Goal: Transaction & Acquisition: Purchase product/service

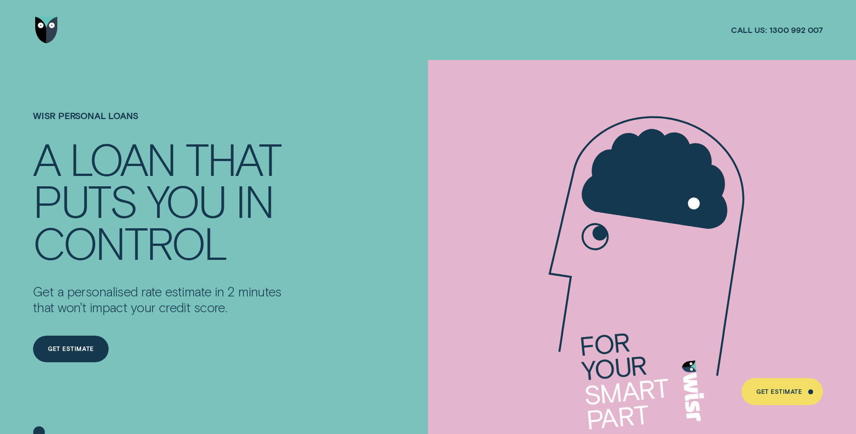
scroll to position [69, 0]
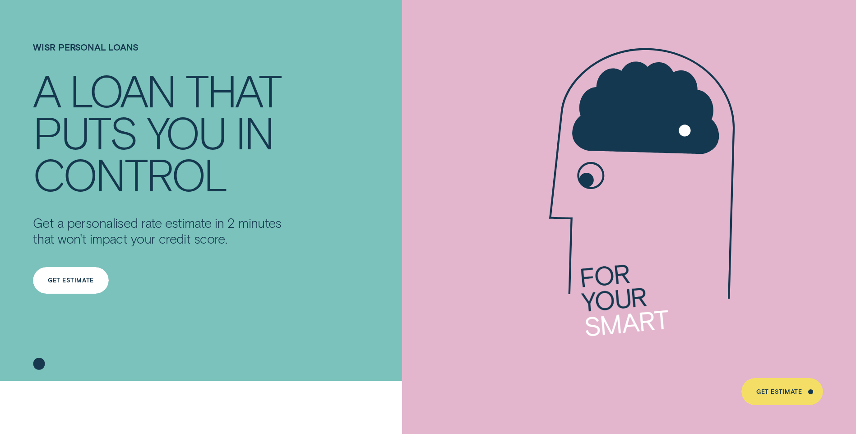
click at [68, 274] on div "Get Estimate" at bounding box center [71, 280] width 76 height 27
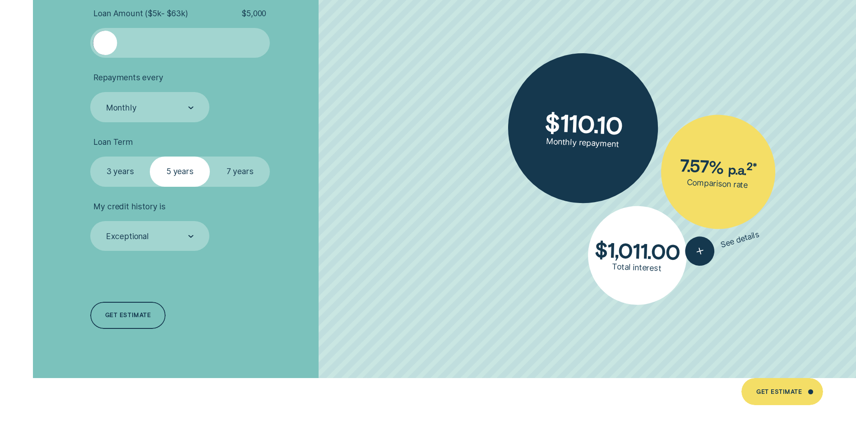
scroll to position [2114, 0]
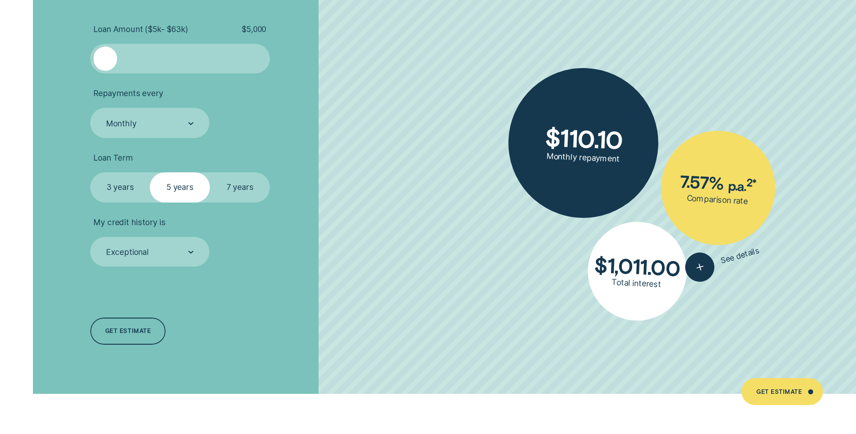
click at [231, 187] on label "7 years" at bounding box center [240, 187] width 60 height 30
click at [210, 172] on input "7 years" at bounding box center [210, 172] width 0 height 0
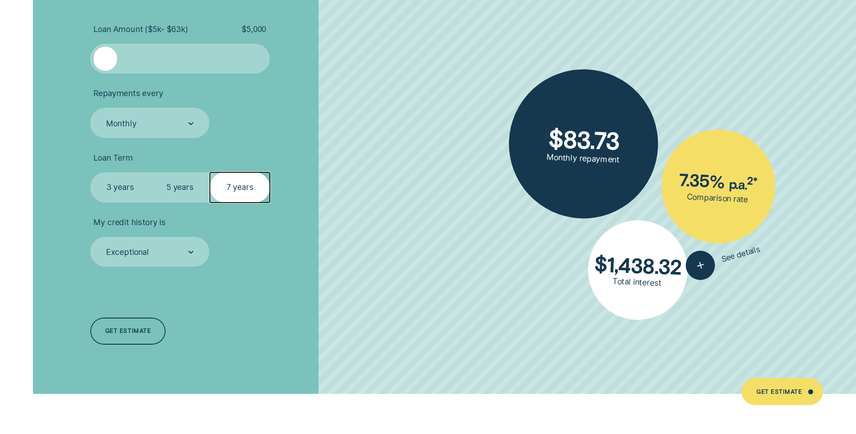
click at [264, 59] on div at bounding box center [261, 58] width 12 height 24
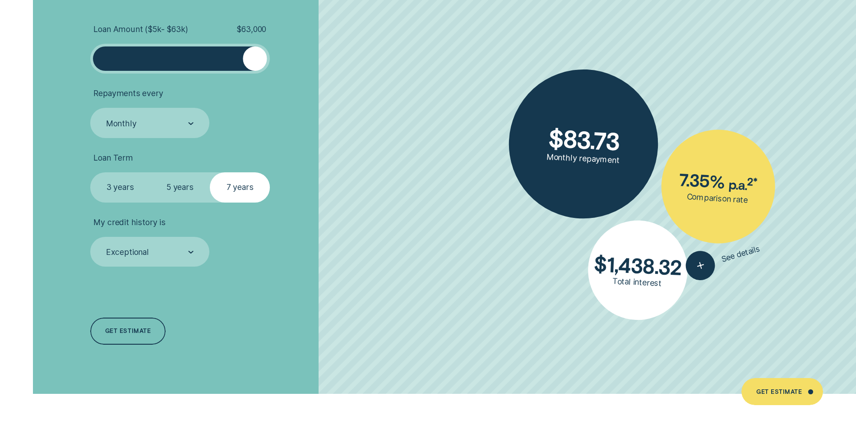
drag, startPoint x: 113, startPoint y: 59, endPoint x: 305, endPoint y: 51, distance: 192.0
click at [305, 51] on li "Loan Amount ( $5k - $63k ) $ 63,000" at bounding box center [228, 49] width 276 height 50
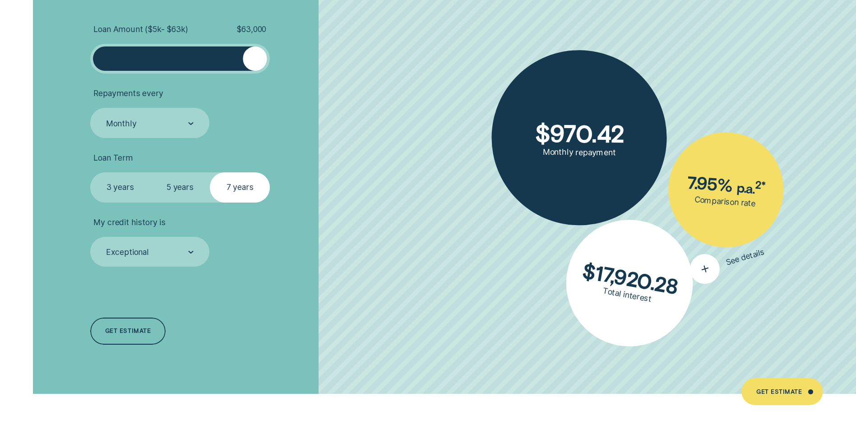
click at [708, 256] on div "button" at bounding box center [704, 268] width 37 height 37
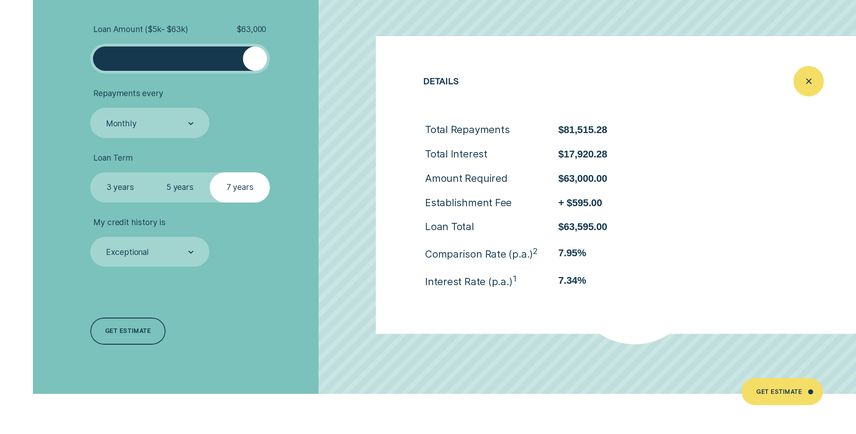
click at [810, 85] on icon "Close loan details" at bounding box center [808, 81] width 15 height 14
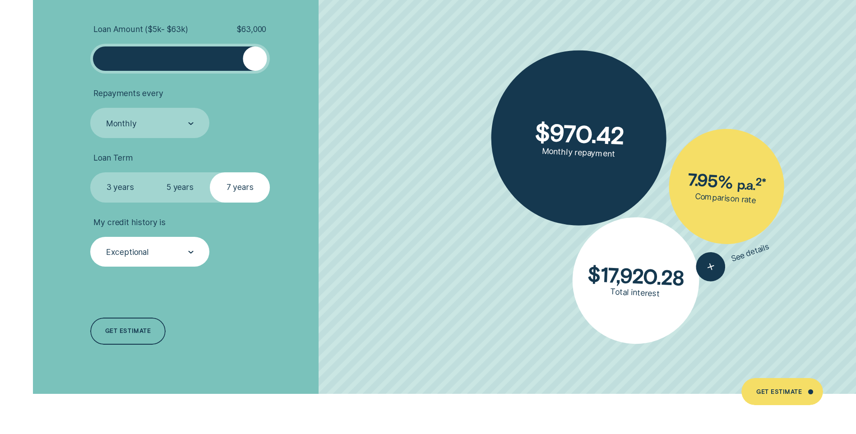
click at [165, 253] on div "Exceptional" at bounding box center [149, 252] width 88 height 11
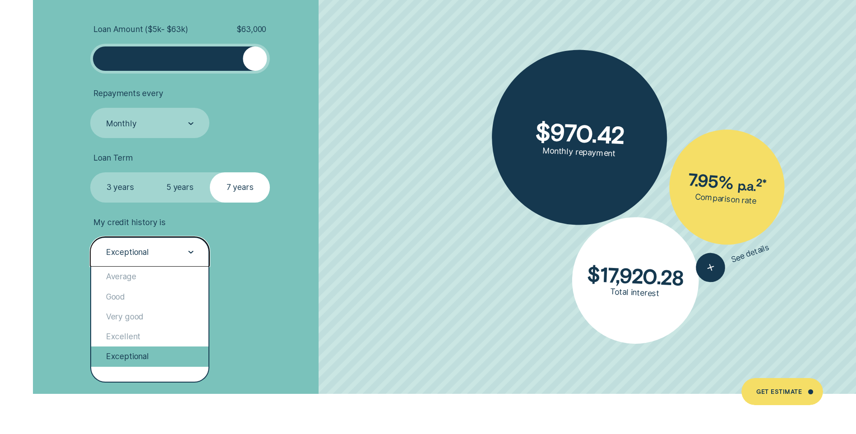
click at [157, 353] on div "Exceptional" at bounding box center [149, 357] width 117 height 20
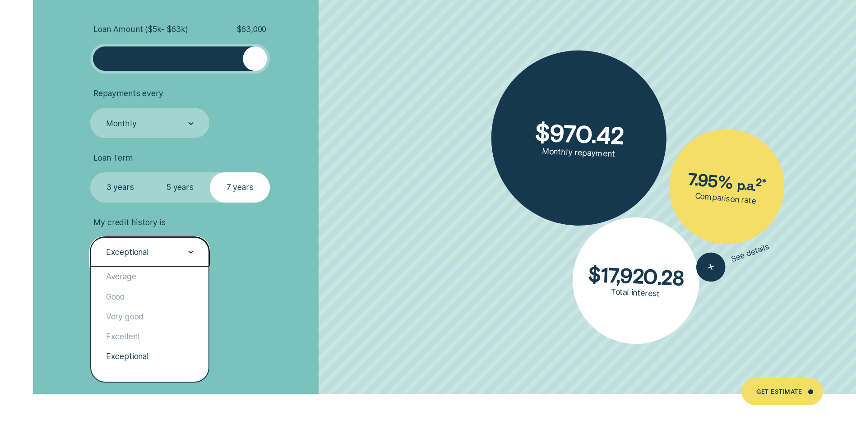
click at [170, 249] on div "Exceptional" at bounding box center [149, 252] width 88 height 11
click at [161, 336] on div "Excellent" at bounding box center [149, 337] width 117 height 20
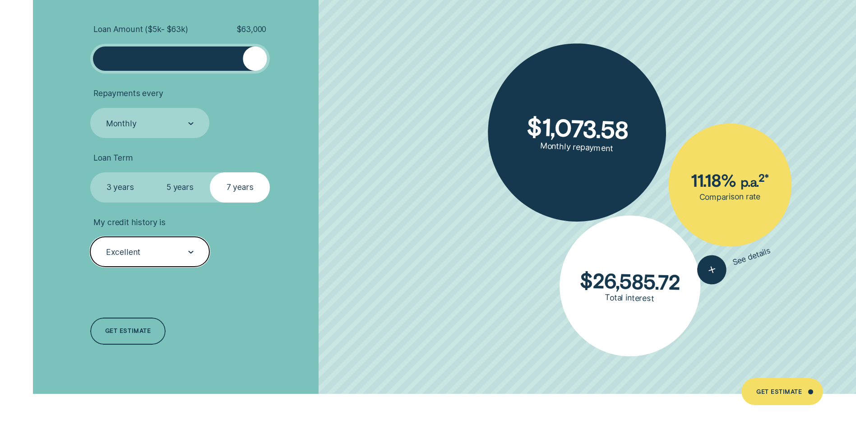
click at [150, 255] on div "Excellent" at bounding box center [149, 252] width 88 height 11
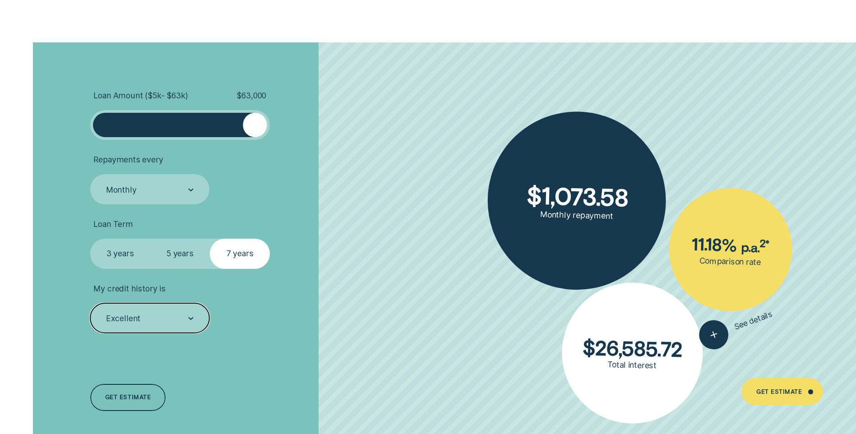
scroll to position [2023, 0]
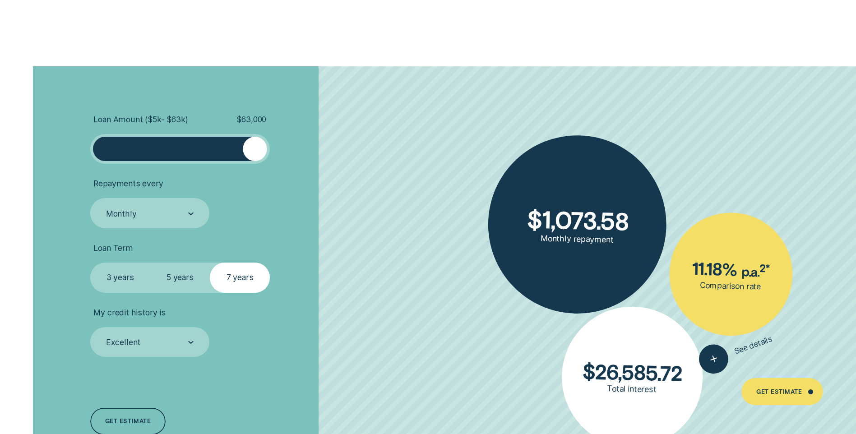
drag, startPoint x: 255, startPoint y: 154, endPoint x: 277, endPoint y: 153, distance: 22.6
click at [277, 153] on li "Loan Amount ( $5k - $63k ) $ 63,000" at bounding box center [228, 140] width 276 height 50
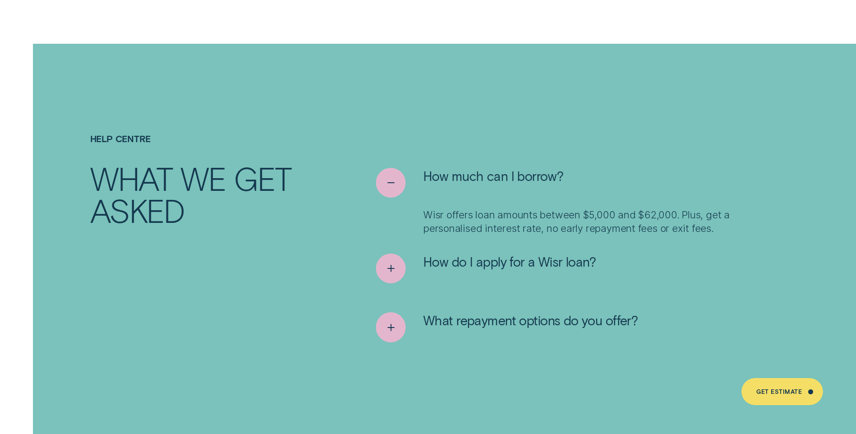
scroll to position [4502, 0]
